Goal: Navigation & Orientation: Find specific page/section

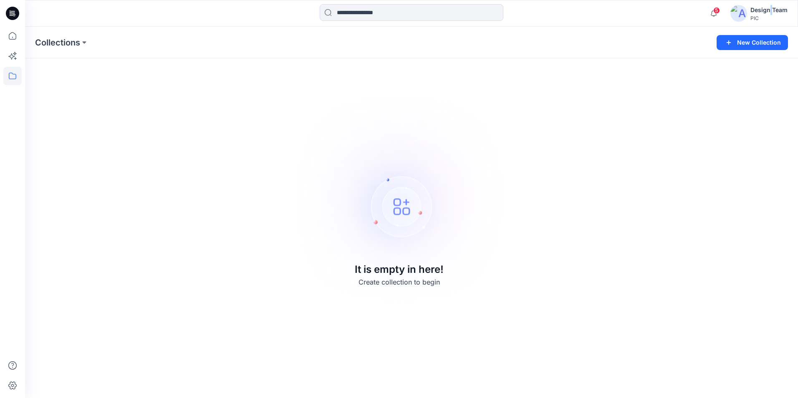
click at [772, 12] on div "Design Team" at bounding box center [769, 10] width 37 height 10
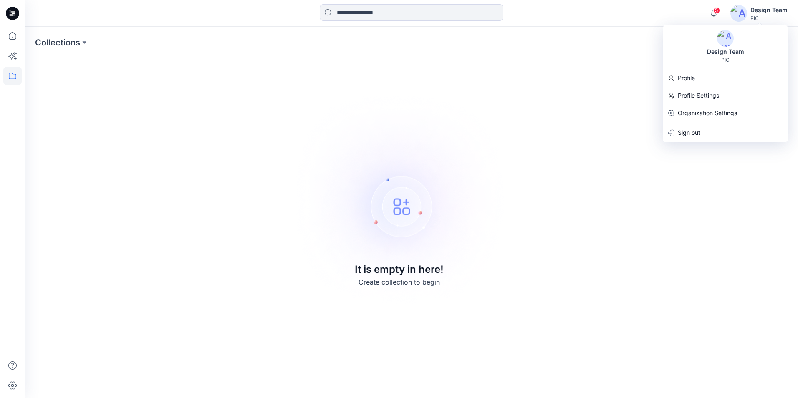
click at [762, 9] on div "Design Team" at bounding box center [769, 10] width 37 height 10
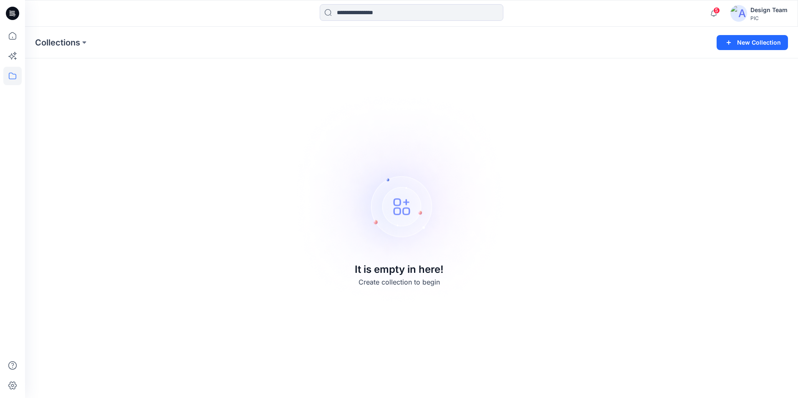
click at [745, 10] on img at bounding box center [739, 13] width 17 height 17
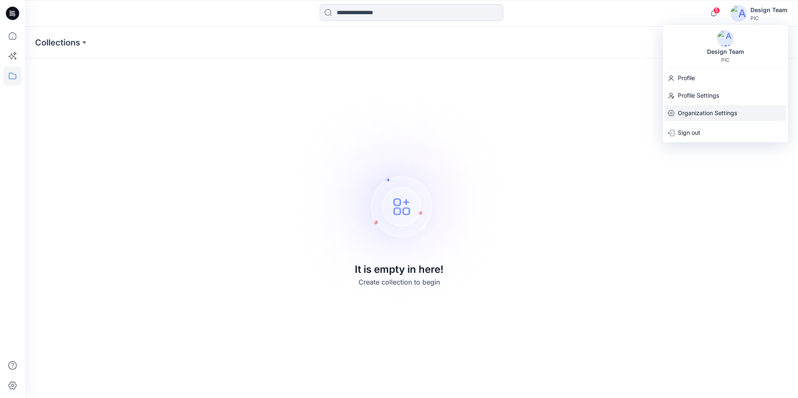
click at [686, 114] on p "Organization Settings" at bounding box center [707, 113] width 59 height 16
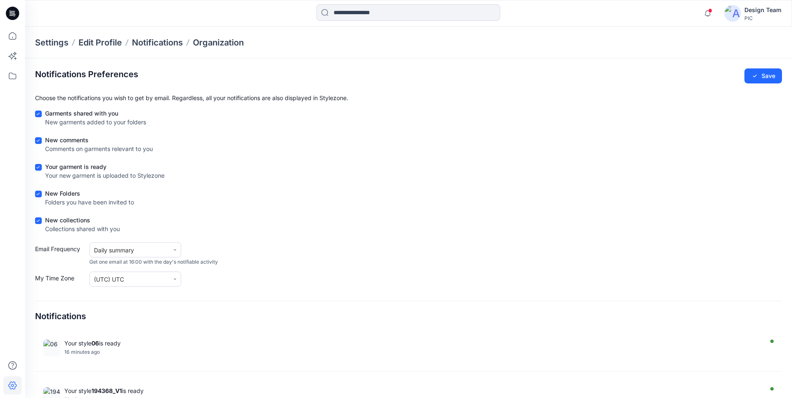
click at [765, 6] on div "Design Team" at bounding box center [763, 10] width 37 height 10
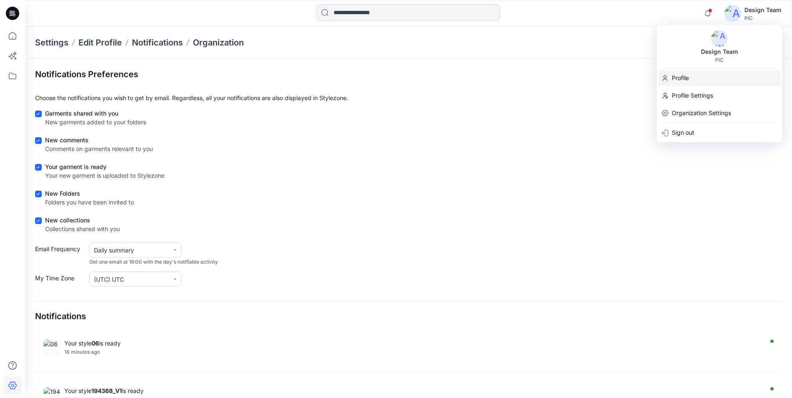
click at [692, 77] on div "Profile" at bounding box center [720, 78] width 122 height 16
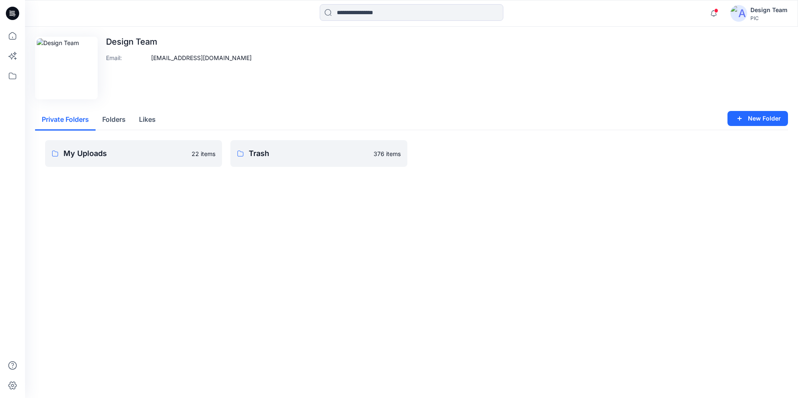
click at [765, 9] on div "Design Team" at bounding box center [769, 10] width 37 height 10
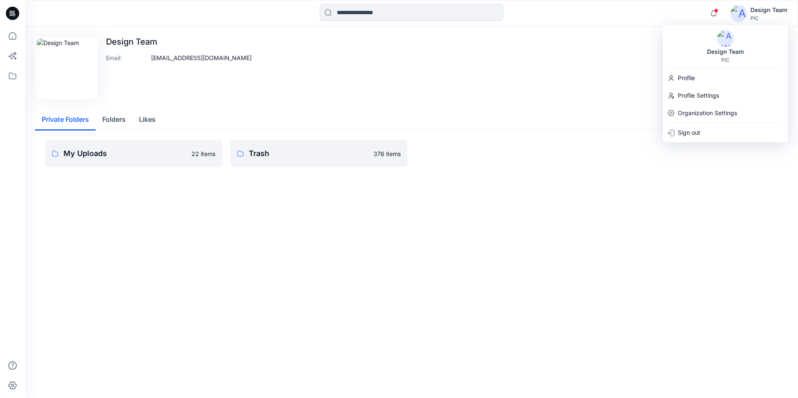
click at [758, 45] on div "Design Team PIC" at bounding box center [725, 46] width 125 height 33
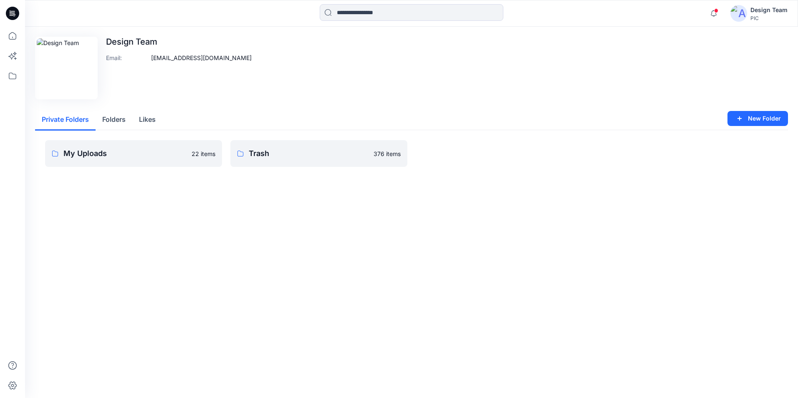
click at [742, 13] on img at bounding box center [739, 13] width 17 height 17
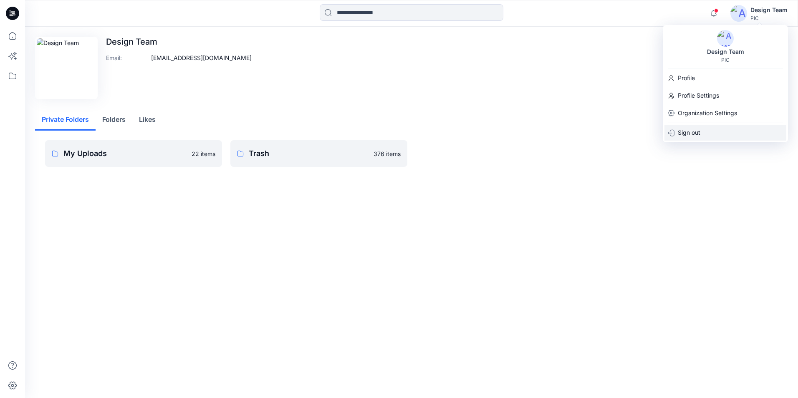
click at [688, 133] on p "Sign out" at bounding box center [689, 133] width 23 height 16
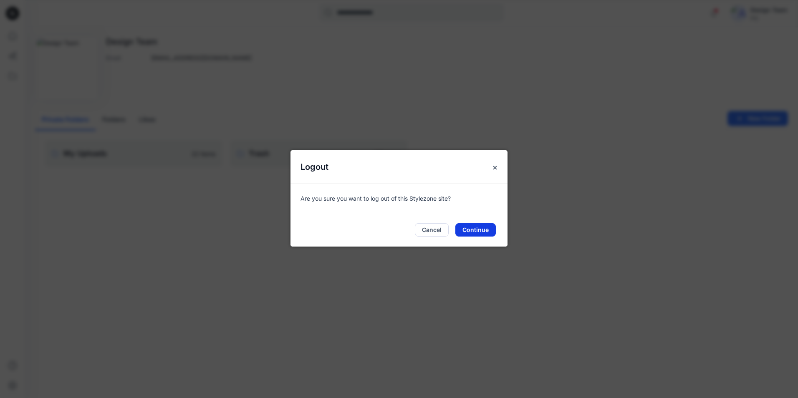
click at [476, 227] on button "Continue" at bounding box center [476, 229] width 41 height 13
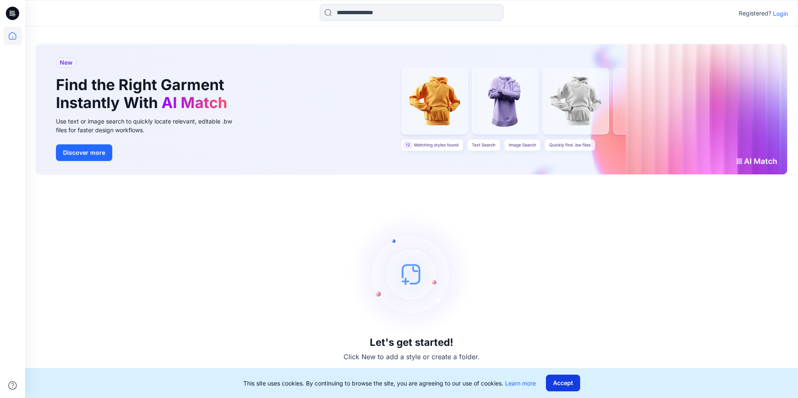
click at [564, 382] on button "Accept" at bounding box center [563, 383] width 34 height 17
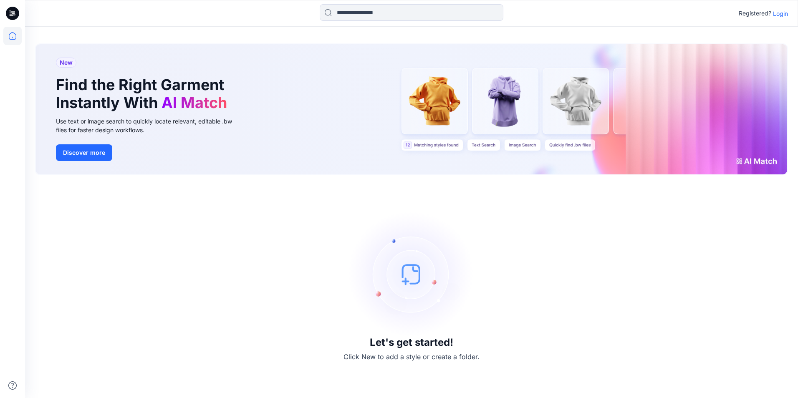
click at [783, 16] on p "Login" at bounding box center [780, 13] width 15 height 9
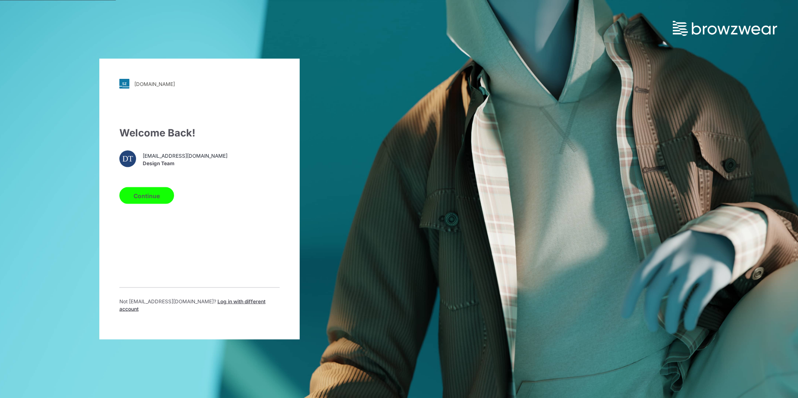
click at [155, 197] on button "Continue" at bounding box center [146, 196] width 55 height 17
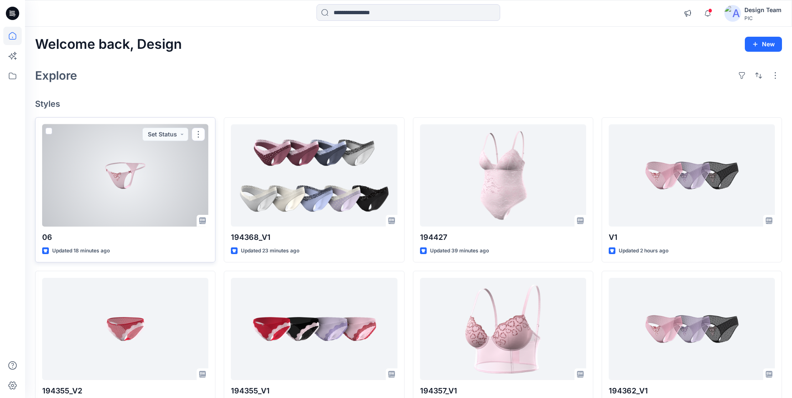
click at [138, 192] on div at bounding box center [125, 175] width 166 height 102
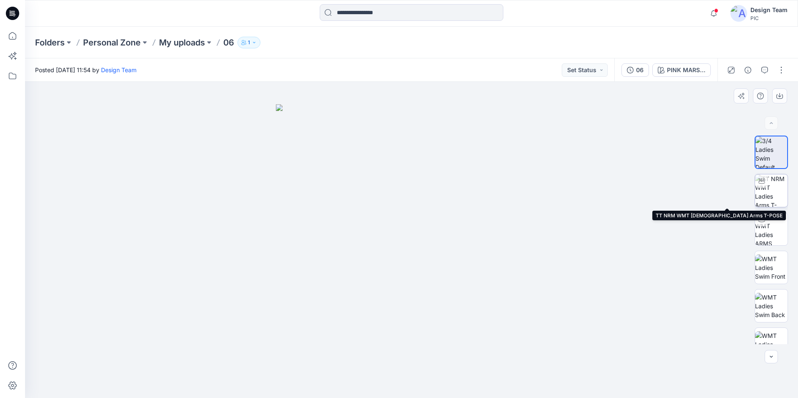
click at [768, 191] on img at bounding box center [771, 191] width 33 height 33
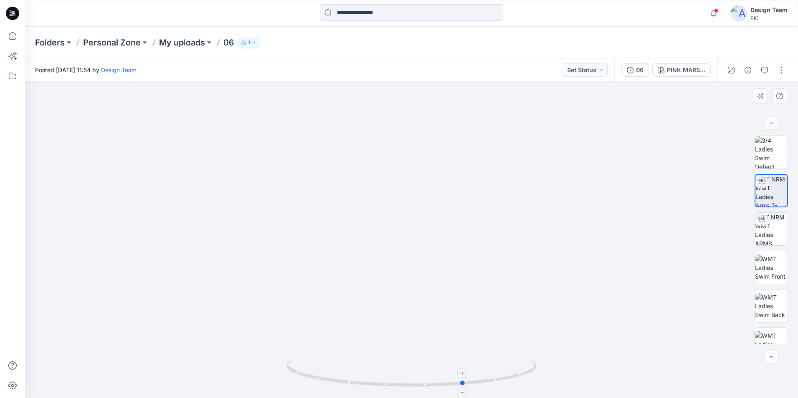
drag, startPoint x: 413, startPoint y: 385, endPoint x: 469, endPoint y: 385, distance: 56.8
click at [469, 385] on icon at bounding box center [412, 373] width 253 height 31
drag, startPoint x: 467, startPoint y: 383, endPoint x: 563, endPoint y: 366, distance: 97.1
click at [563, 366] on div at bounding box center [411, 240] width 773 height 317
click at [773, 150] on img at bounding box center [771, 152] width 33 height 33
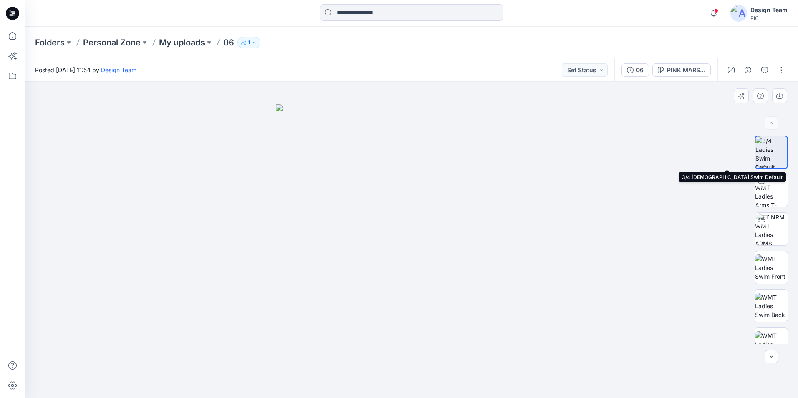
click at [774, 152] on img at bounding box center [772, 153] width 32 height 32
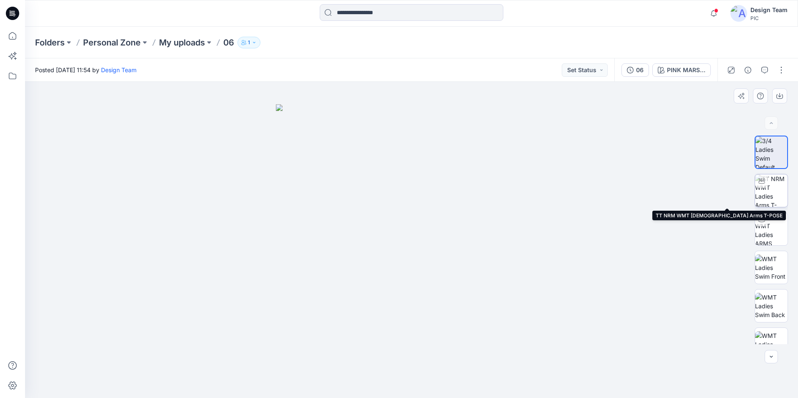
click at [775, 193] on img at bounding box center [771, 191] width 33 height 33
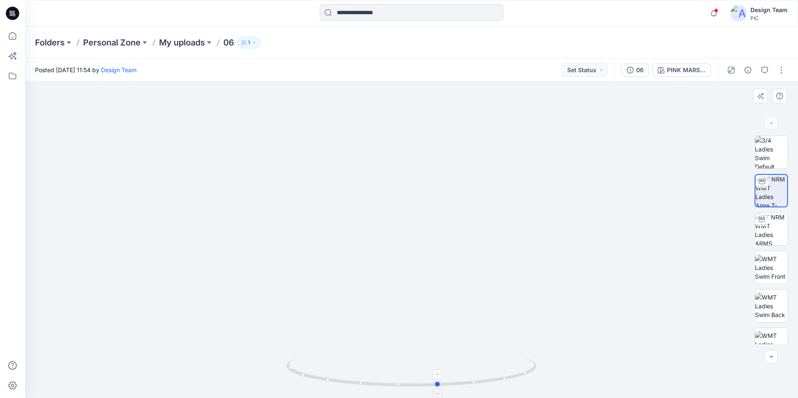
drag, startPoint x: 413, startPoint y: 388, endPoint x: 440, endPoint y: 383, distance: 27.5
click at [440, 383] on icon at bounding box center [412, 373] width 253 height 31
drag, startPoint x: 439, startPoint y: 386, endPoint x: 396, endPoint y: 380, distance: 43.4
click at [396, 380] on icon at bounding box center [412, 373] width 253 height 31
drag, startPoint x: 399, startPoint y: 387, endPoint x: 407, endPoint y: 387, distance: 8.4
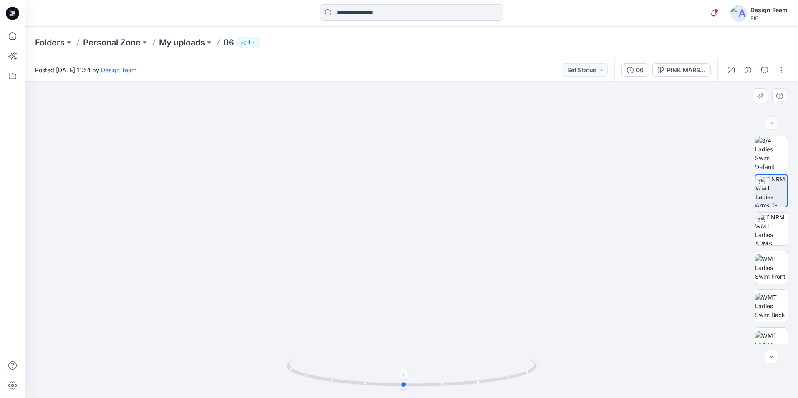
click at [407, 387] on icon at bounding box center [412, 373] width 253 height 31
drag, startPoint x: 409, startPoint y: 388, endPoint x: 558, endPoint y: 372, distance: 150.3
click at [558, 372] on div at bounding box center [411, 240] width 773 height 317
click at [777, 228] on img at bounding box center [771, 229] width 33 height 33
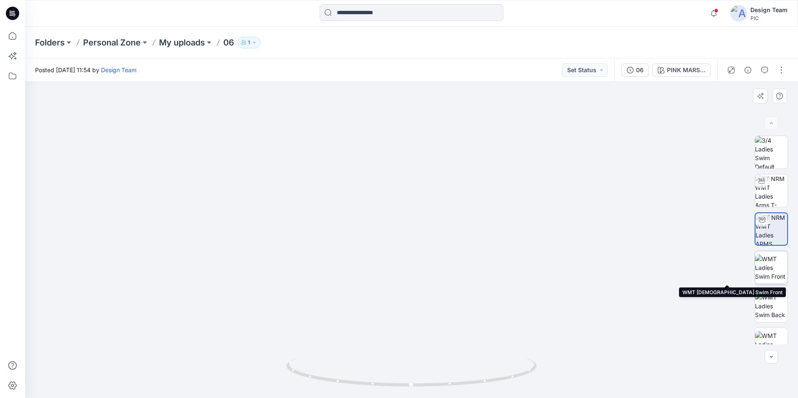
click at [773, 273] on img at bounding box center [771, 268] width 33 height 26
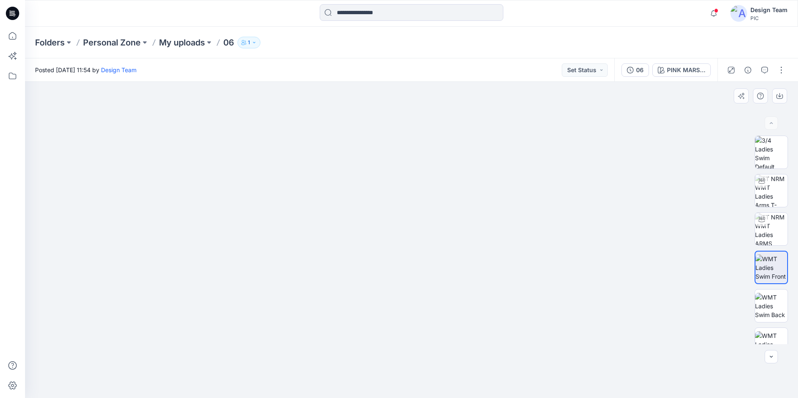
click at [591, 351] on img at bounding box center [412, 206] width 451 height 383
click at [771, 304] on img at bounding box center [771, 306] width 33 height 26
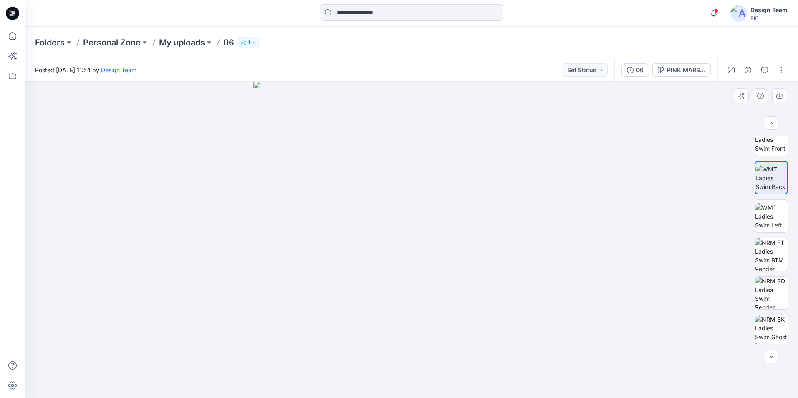
scroll to position [132, 0]
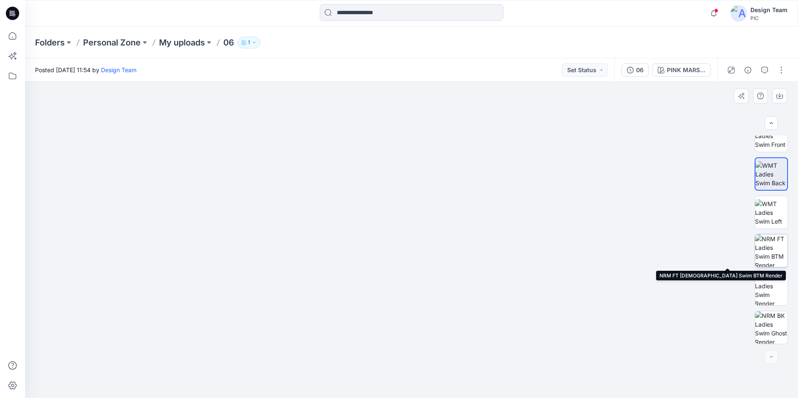
click at [765, 258] on img at bounding box center [771, 251] width 33 height 33
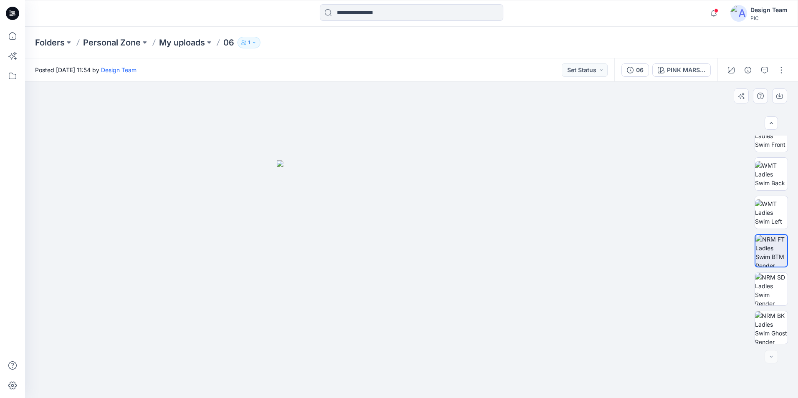
click at [575, 243] on div at bounding box center [411, 240] width 773 height 317
drag, startPoint x: 773, startPoint y: 170, endPoint x: 755, endPoint y: 177, distance: 19.6
click at [773, 171] on img at bounding box center [771, 174] width 33 height 26
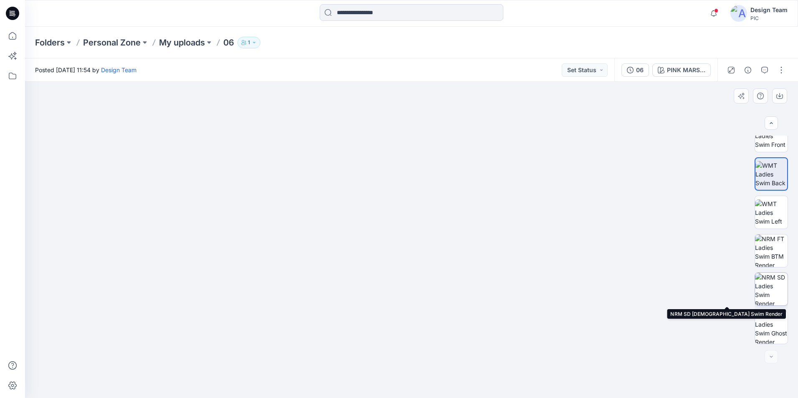
click at [778, 286] on img at bounding box center [771, 289] width 33 height 33
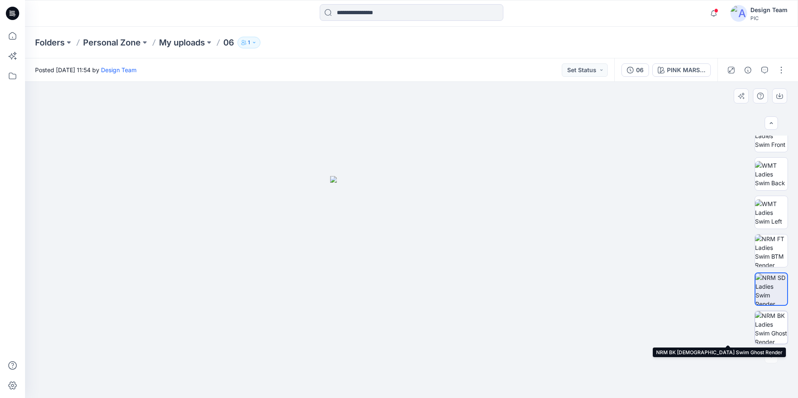
click at [773, 326] on img at bounding box center [771, 328] width 33 height 33
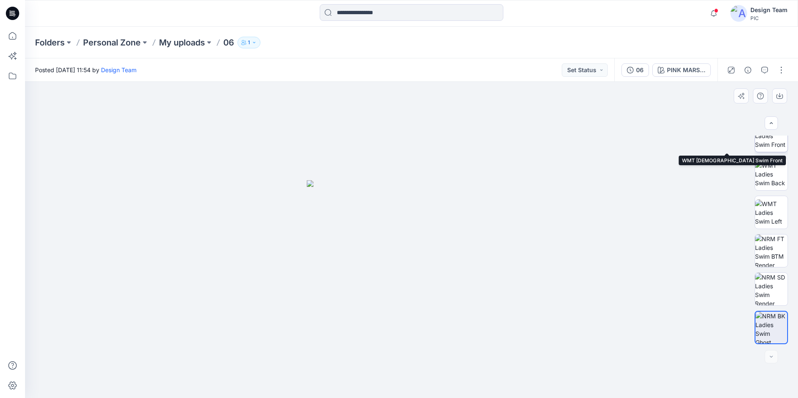
click at [767, 149] on img at bounding box center [771, 136] width 33 height 26
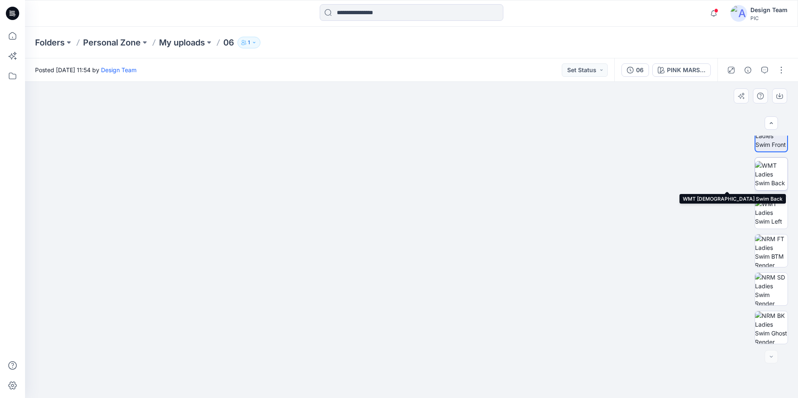
click at [771, 175] on img at bounding box center [771, 174] width 33 height 26
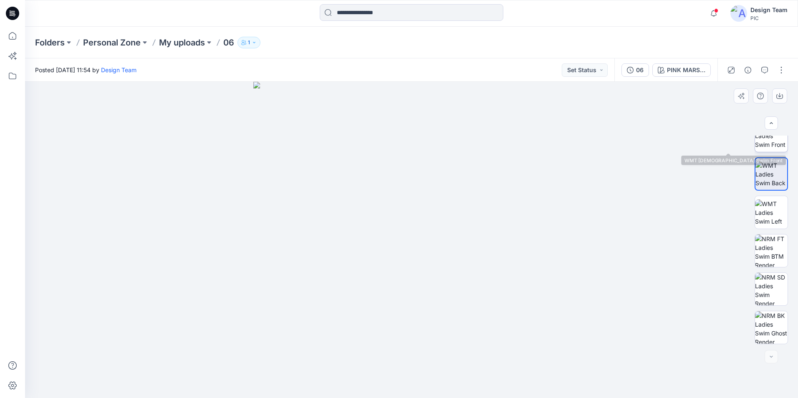
click at [774, 144] on img at bounding box center [771, 136] width 33 height 26
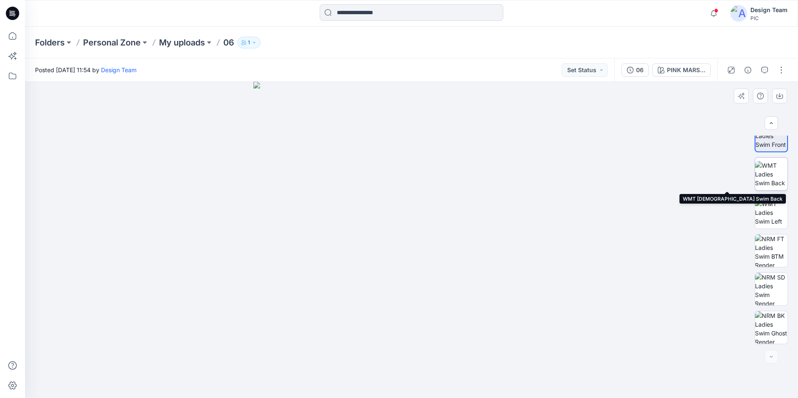
click at [770, 180] on img at bounding box center [771, 174] width 33 height 26
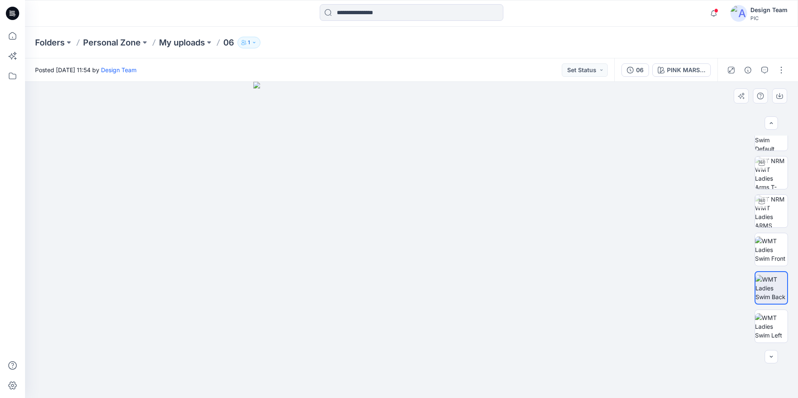
scroll to position [0, 0]
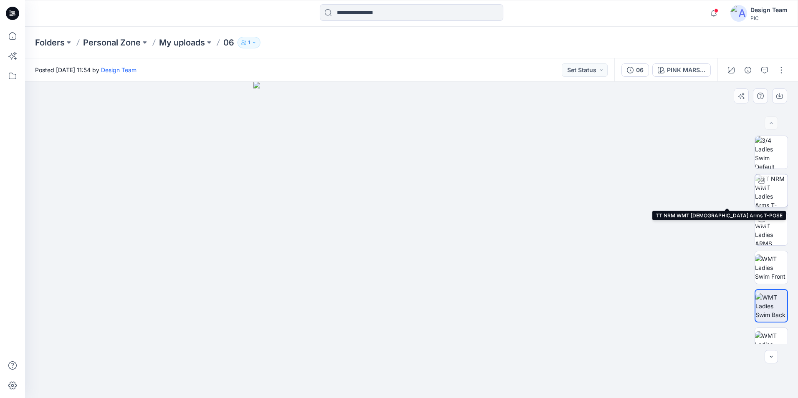
click at [773, 193] on img at bounding box center [771, 191] width 33 height 33
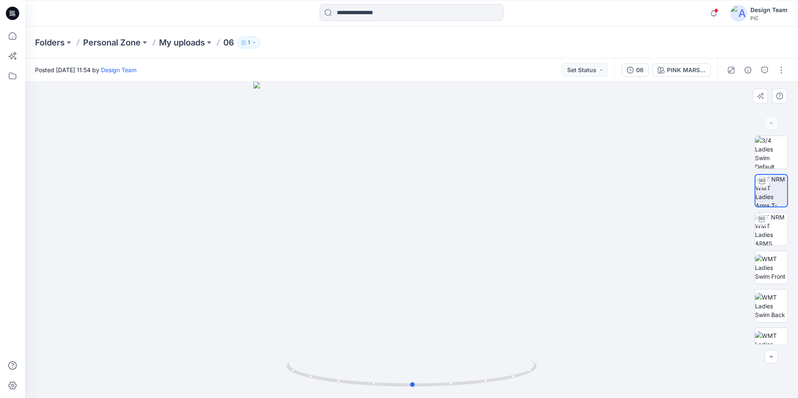
drag, startPoint x: 406, startPoint y: 261, endPoint x: 400, endPoint y: 300, distance: 39.3
click at [405, 265] on div at bounding box center [411, 240] width 773 height 317
drag, startPoint x: 411, startPoint y: 387, endPoint x: 413, endPoint y: 380, distance: 7.8
click at [412, 360] on icon at bounding box center [412, 373] width 253 height 31
